Goal: Task Accomplishment & Management: Use online tool/utility

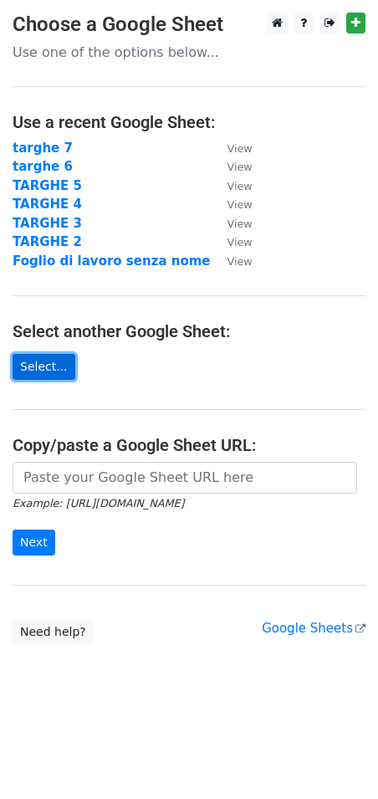
click at [45, 379] on link "Select..." at bounding box center [44, 367] width 63 height 26
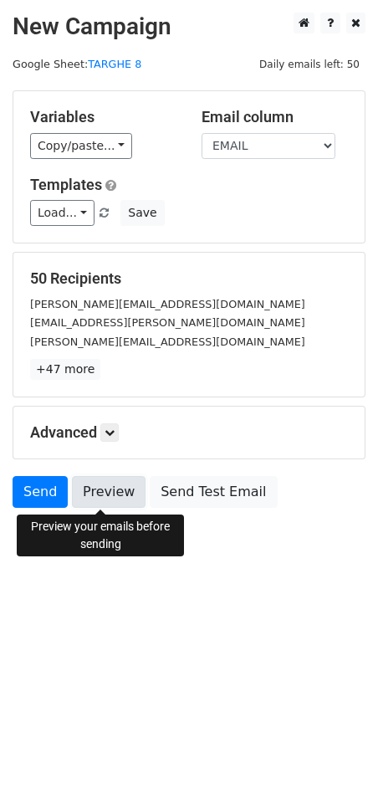
click at [118, 498] on link "Preview" at bounding box center [109, 492] width 74 height 32
click at [102, 485] on link "Preview" at bounding box center [109, 492] width 74 height 32
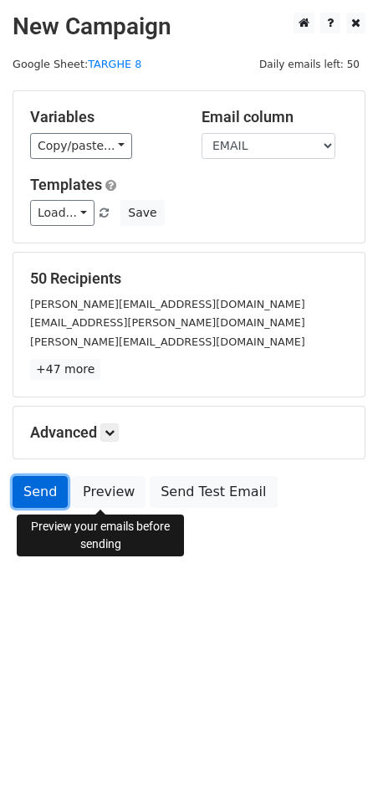
click at [37, 493] on link "Send" at bounding box center [40, 492] width 55 height 32
